Goal: Information Seeking & Learning: Learn about a topic

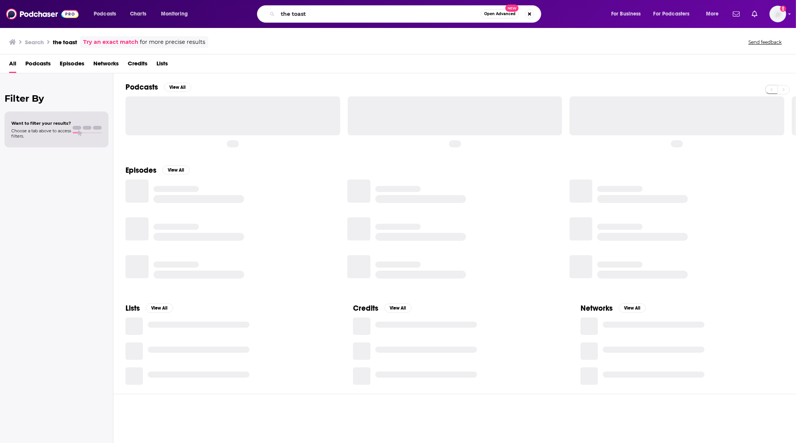
click at [354, 18] on input "the toast" at bounding box center [379, 14] width 203 height 12
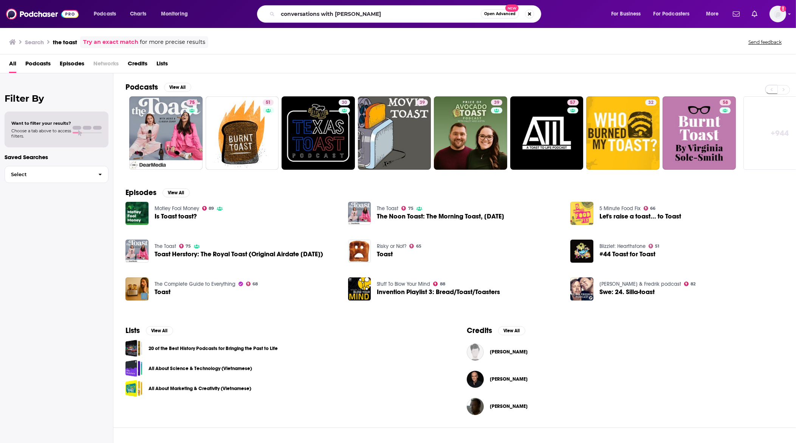
type input "conversations with [PERSON_NAME]"
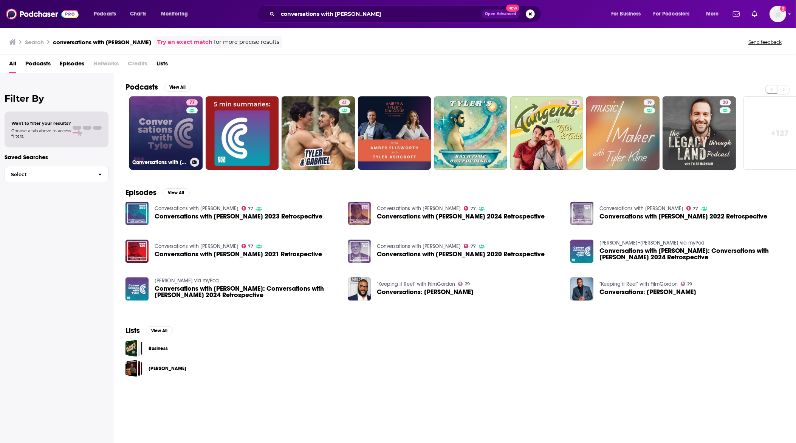
click at [166, 124] on link "77 Conversations with [PERSON_NAME]" at bounding box center [165, 132] width 73 height 73
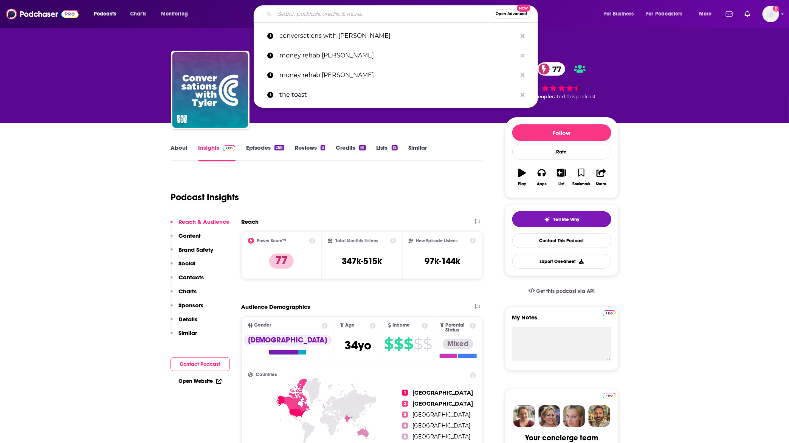
click at [335, 17] on input "Search podcasts, credits, & more..." at bounding box center [384, 14] width 218 height 12
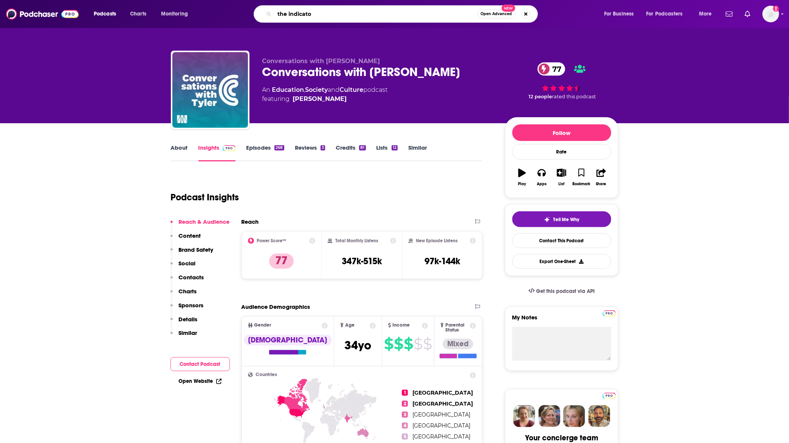
type input "the indicator"
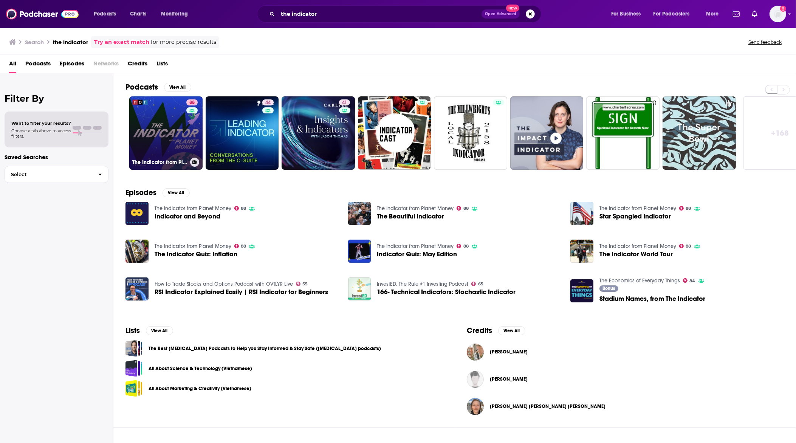
click at [178, 141] on link "88 The Indicator from Planet Money" at bounding box center [165, 132] width 73 height 73
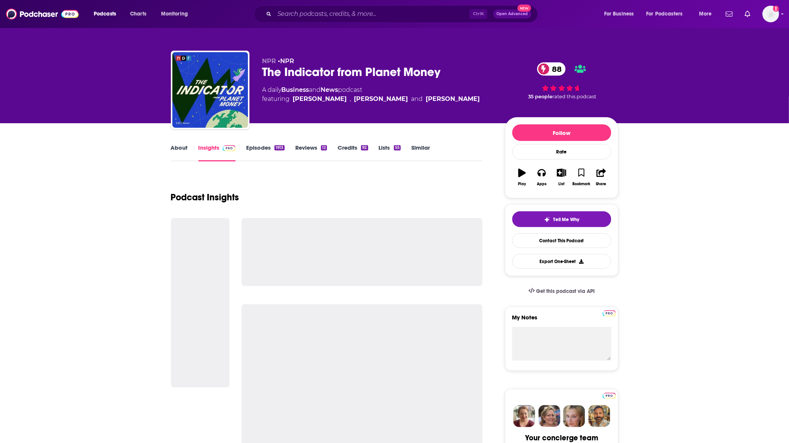
click at [269, 150] on link "Episodes 1913" at bounding box center [265, 152] width 38 height 17
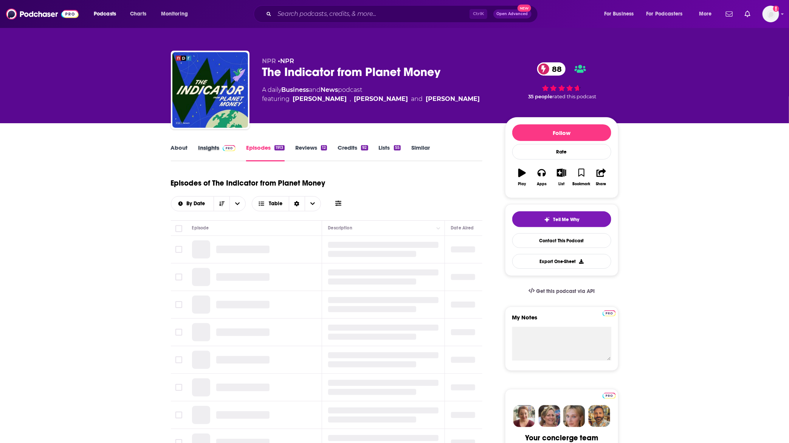
click at [237, 157] on div "Insights" at bounding box center [223, 152] width 48 height 17
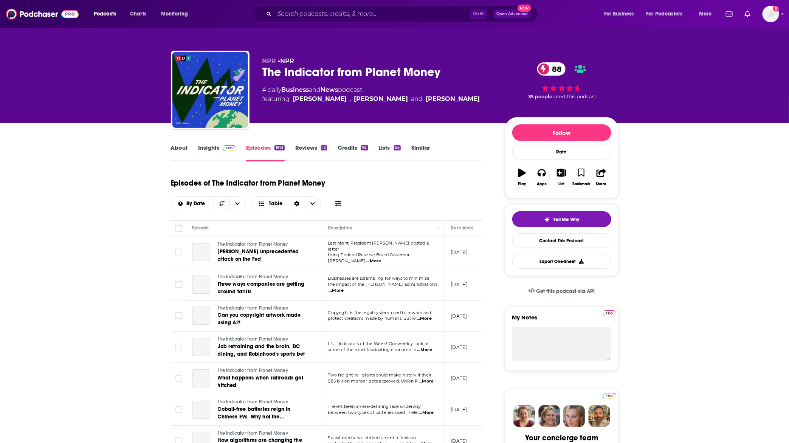
click at [228, 152] on link "Insights" at bounding box center [217, 152] width 37 height 17
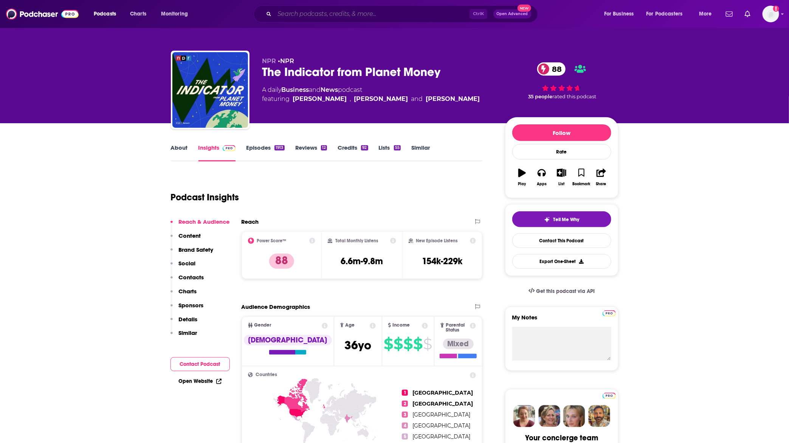
click at [360, 11] on input "Search podcasts, credits, & more..." at bounding box center [372, 14] width 195 height 12
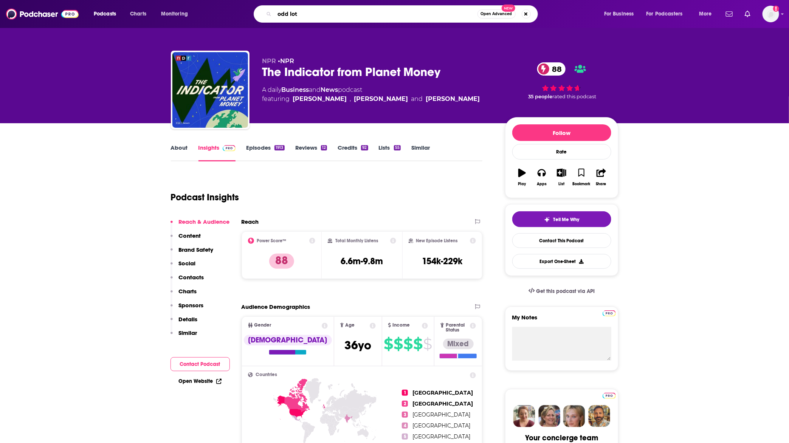
type input "odd lots"
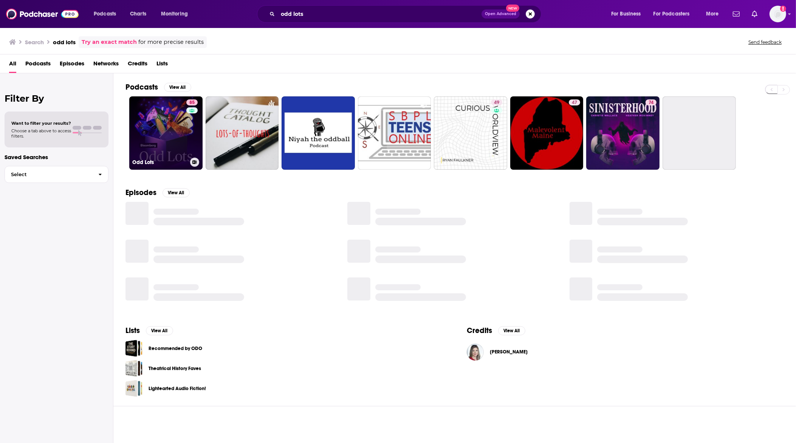
click at [169, 137] on link "85 Odd Lots" at bounding box center [165, 132] width 73 height 73
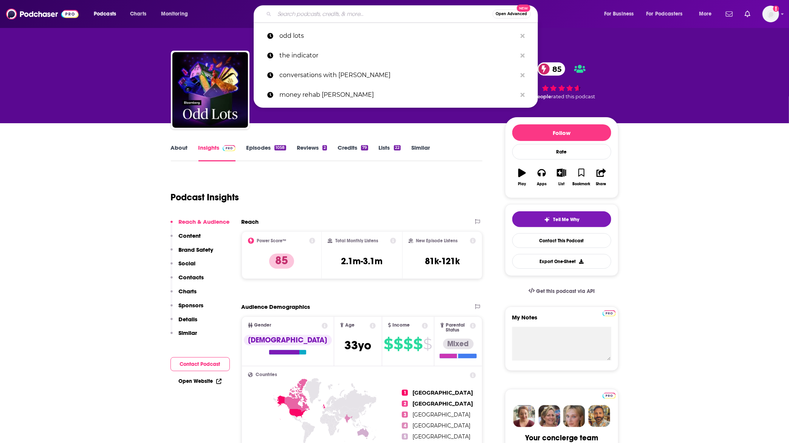
click at [303, 18] on input "Search podcasts, credits, & more..." at bounding box center [384, 14] width 218 height 12
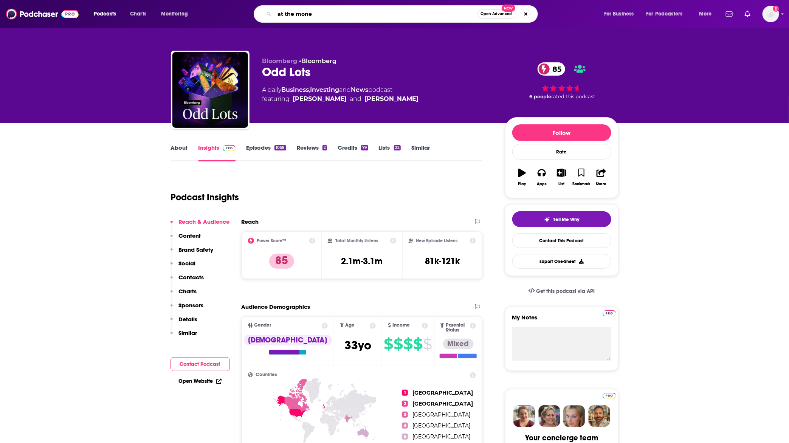
type input "at the money"
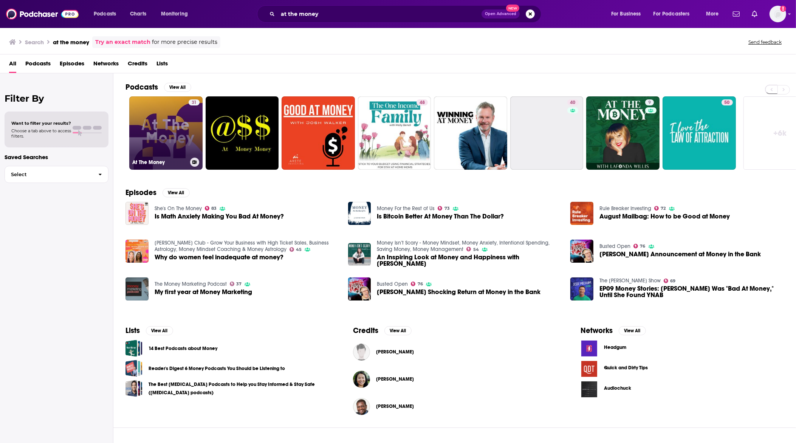
click at [156, 128] on link "31 At The Money" at bounding box center [165, 132] width 73 height 73
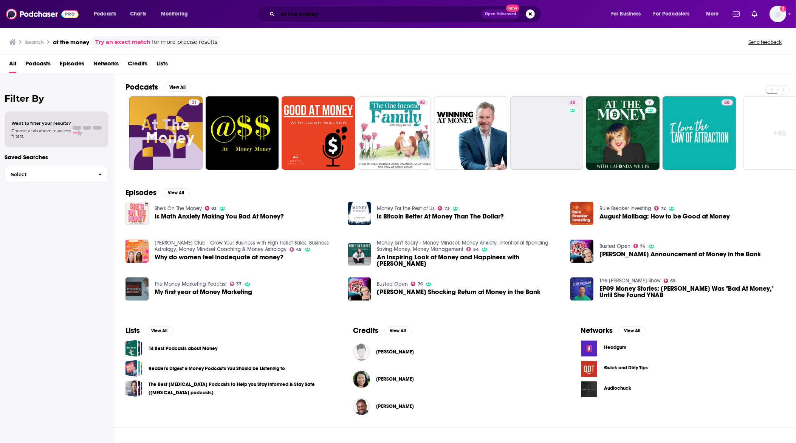
click at [384, 16] on input "at the money" at bounding box center [380, 14] width 204 height 12
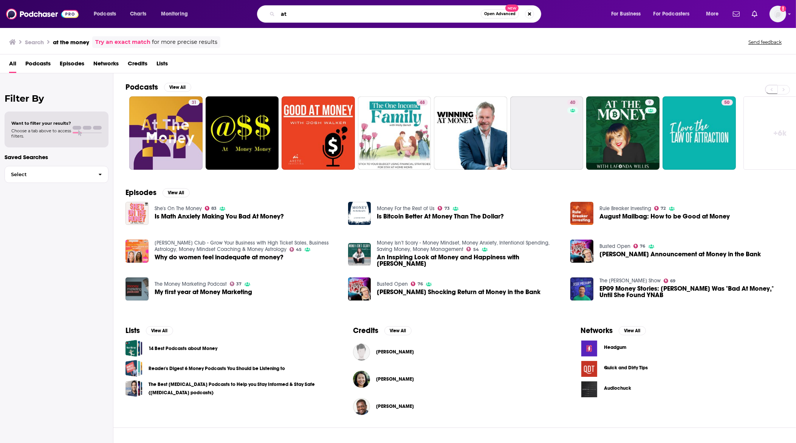
type input "a"
type input "[PERSON_NAME]"
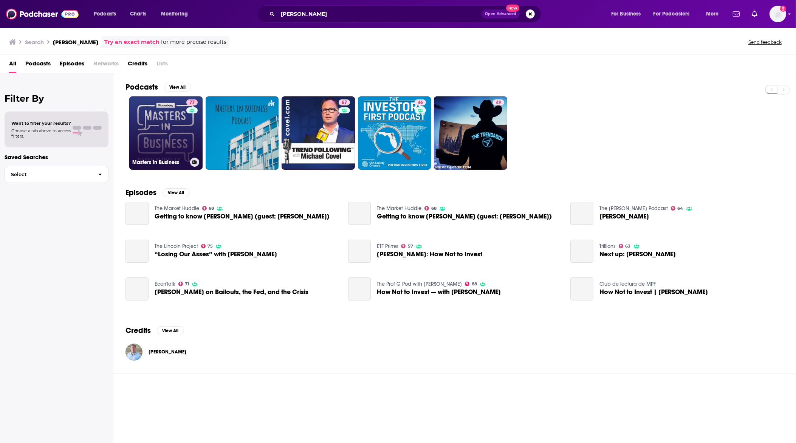
click at [161, 127] on link "77 Masters in Business" at bounding box center [165, 132] width 73 height 73
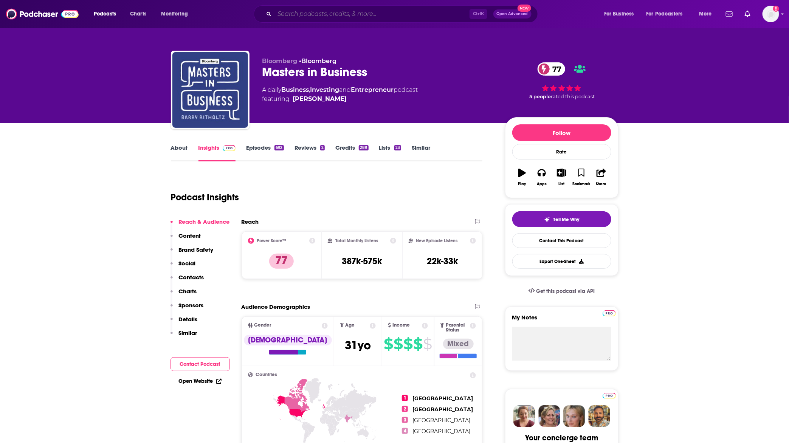
click at [355, 14] on input "Search podcasts, credits, & more..." at bounding box center [372, 14] width 195 height 12
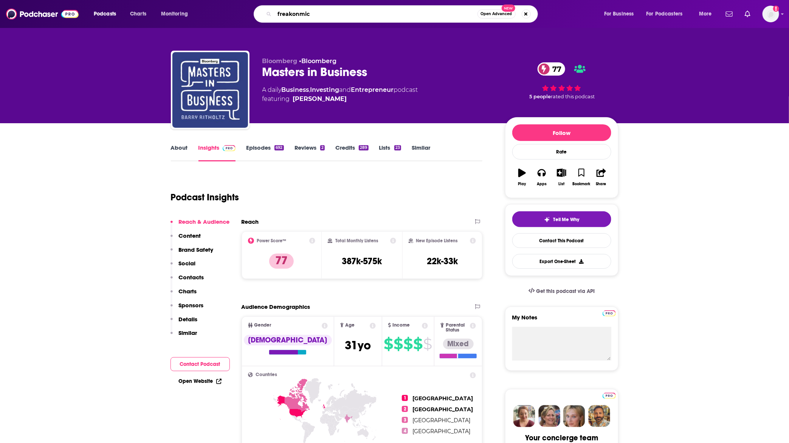
type input "freakonmics"
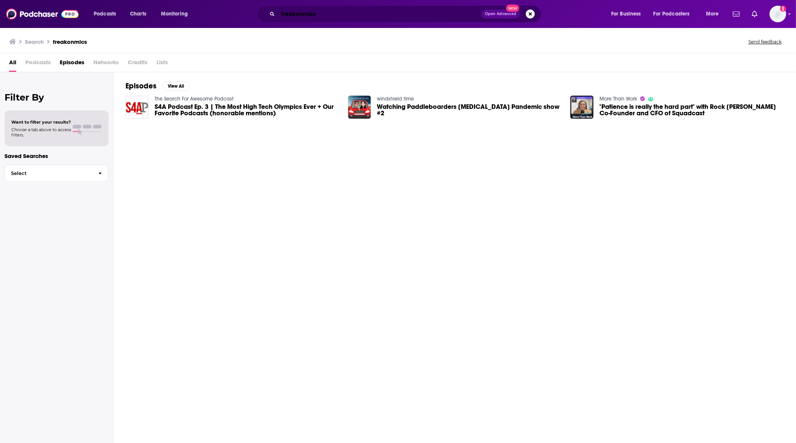
click at [406, 9] on input "freakonmics" at bounding box center [380, 14] width 204 height 12
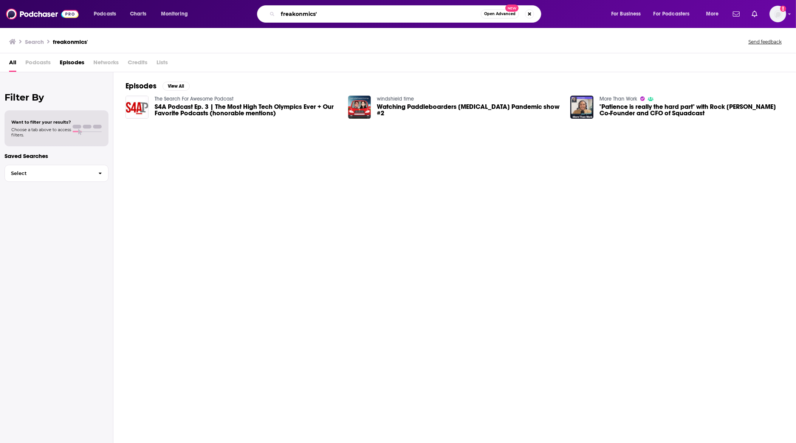
click at [375, 15] on input "freakonmics'" at bounding box center [379, 14] width 203 height 12
drag, startPoint x: 350, startPoint y: 8, endPoint x: 342, endPoint y: 14, distance: 10.2
click at [347, 11] on input "freakonmics" at bounding box center [379, 14] width 203 height 12
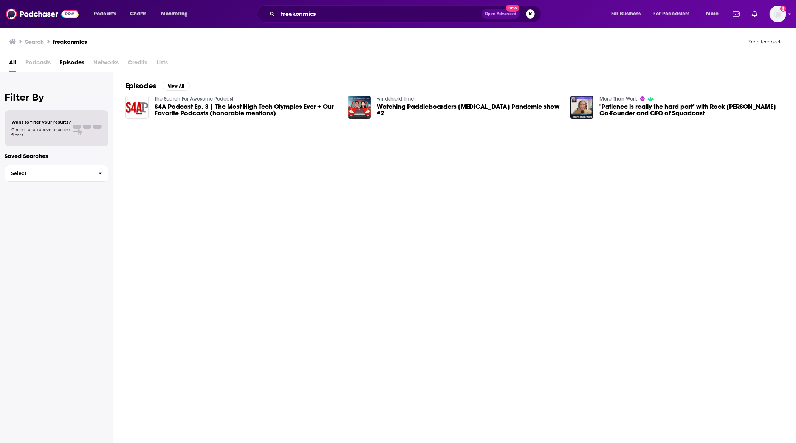
click at [45, 40] on div "Search freakonmics" at bounding box center [48, 41] width 78 height 7
click at [41, 40] on h3 "Search" at bounding box center [34, 41] width 19 height 7
click at [348, 14] on input "freakonmics" at bounding box center [380, 14] width 204 height 12
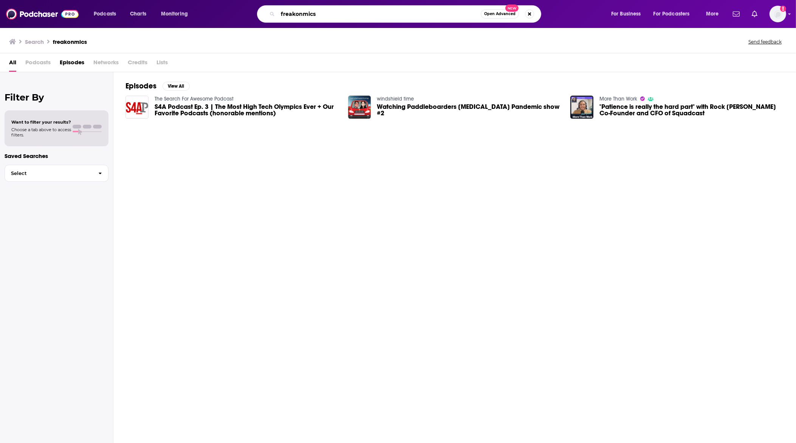
drag, startPoint x: 348, startPoint y: 14, endPoint x: 214, endPoint y: 14, distance: 134.2
click at [215, 14] on div "freakonmics Open Advanced New" at bounding box center [407, 13] width 394 height 17
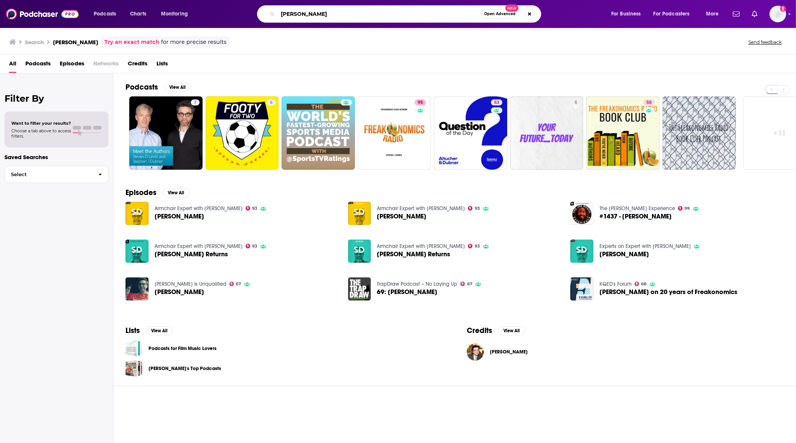
drag, startPoint x: 303, startPoint y: 19, endPoint x: 233, endPoint y: 18, distance: 69.2
click at [233, 18] on div "[PERSON_NAME] Open Advanced New" at bounding box center [407, 13] width 394 height 17
type input "freakonomics"
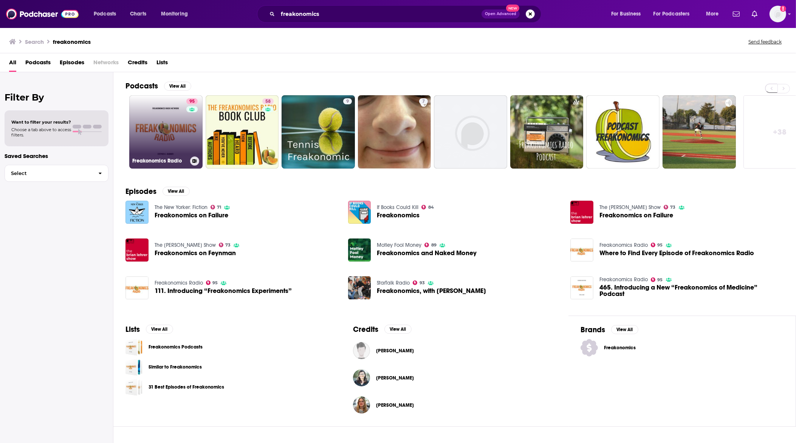
click at [174, 127] on link "95 Freakonomics Radio" at bounding box center [165, 131] width 73 height 73
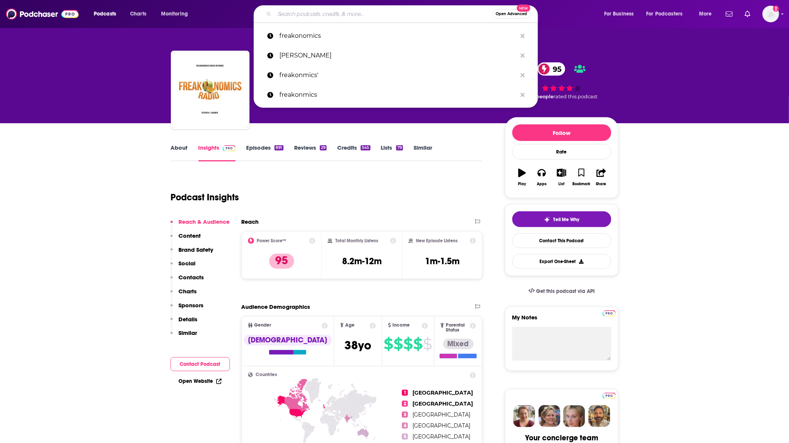
click at [292, 17] on input "Search podcasts, credits, & more..." at bounding box center [384, 14] width 218 height 12
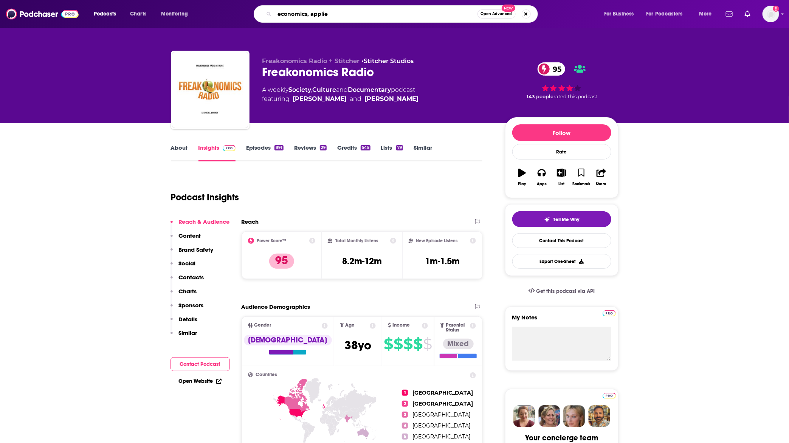
type input "economics, applied"
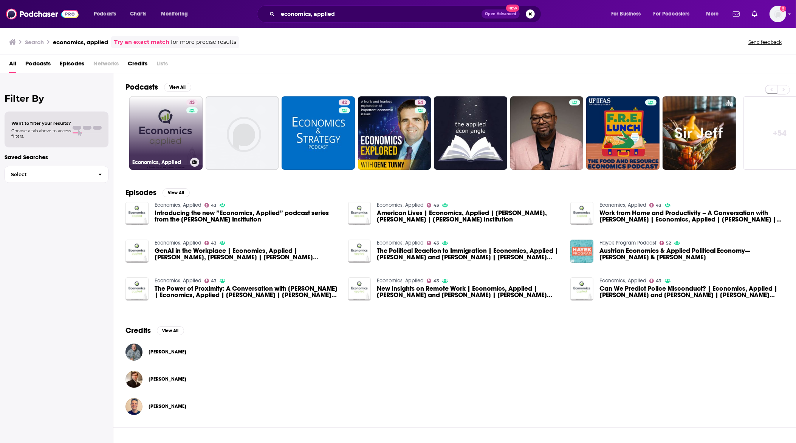
click at [190, 136] on div "43" at bounding box center [192, 128] width 13 height 58
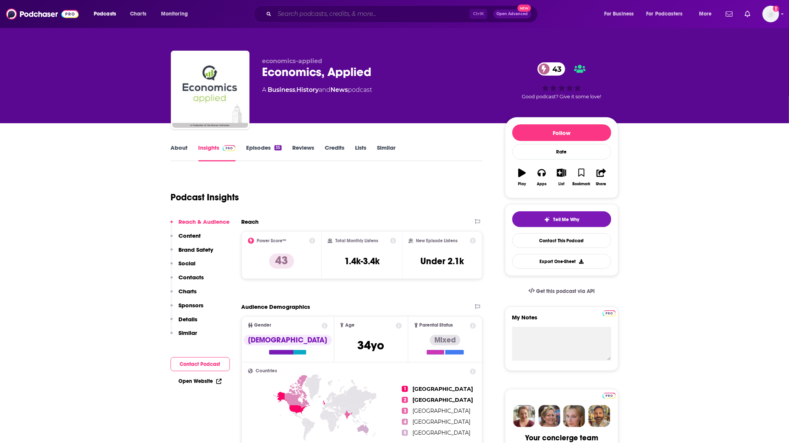
click at [382, 18] on input "Search podcasts, credits, & more..." at bounding box center [372, 14] width 195 height 12
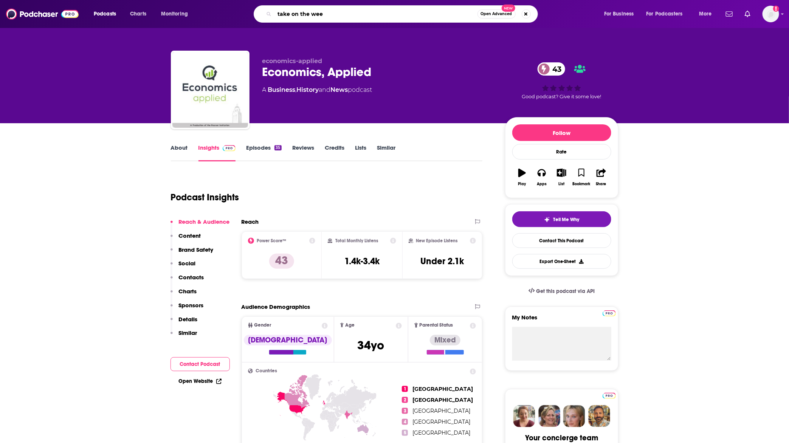
type input "take on the week"
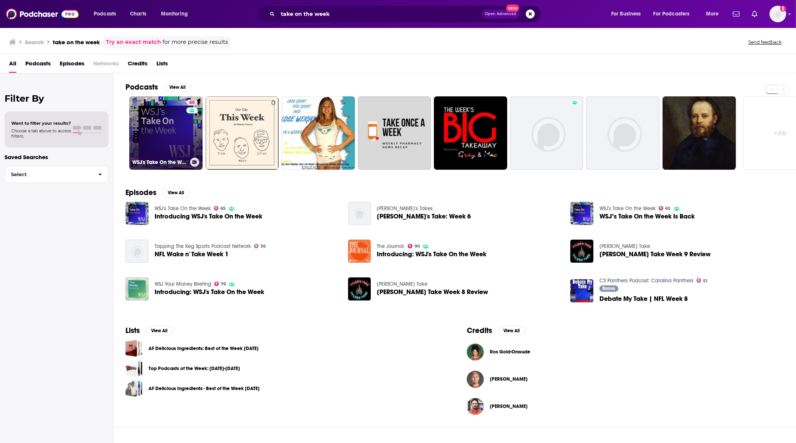
click at [181, 122] on link "65 WSJ's Take On the Week" at bounding box center [165, 132] width 73 height 73
